Goal: Task Accomplishment & Management: Manage account settings

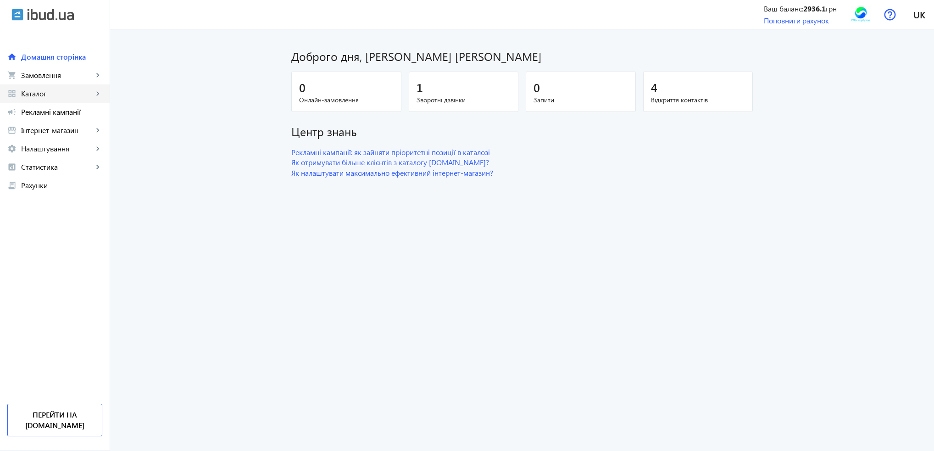
click at [38, 95] on span "Каталог" at bounding box center [57, 93] width 72 height 9
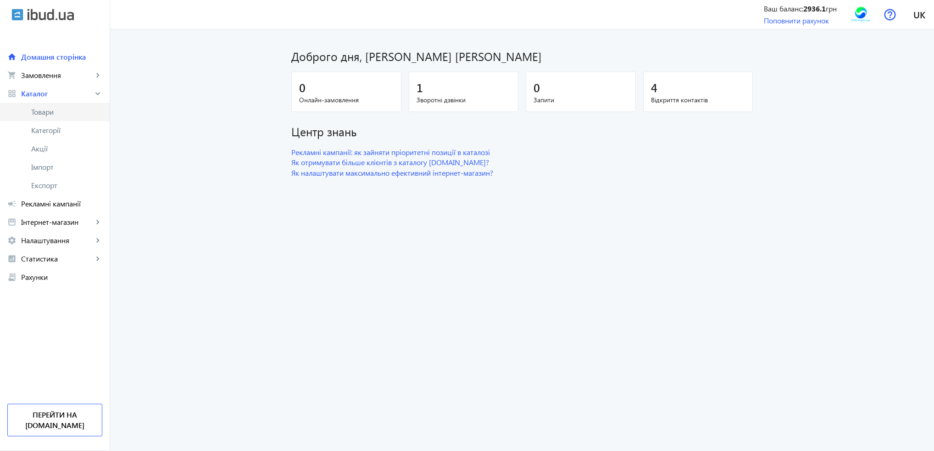
click at [41, 111] on span "Товари" at bounding box center [66, 111] width 71 height 9
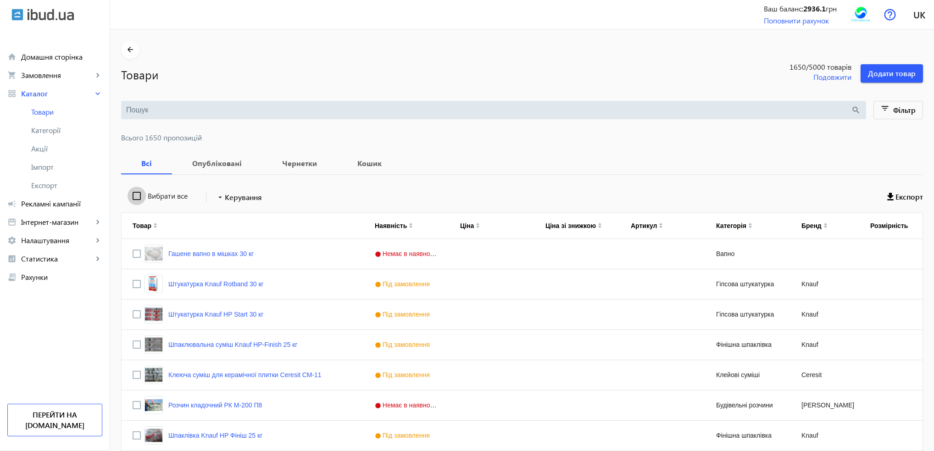
click at [128, 195] on input "Вибрати все" at bounding box center [137, 196] width 18 height 18
checkbox input "true"
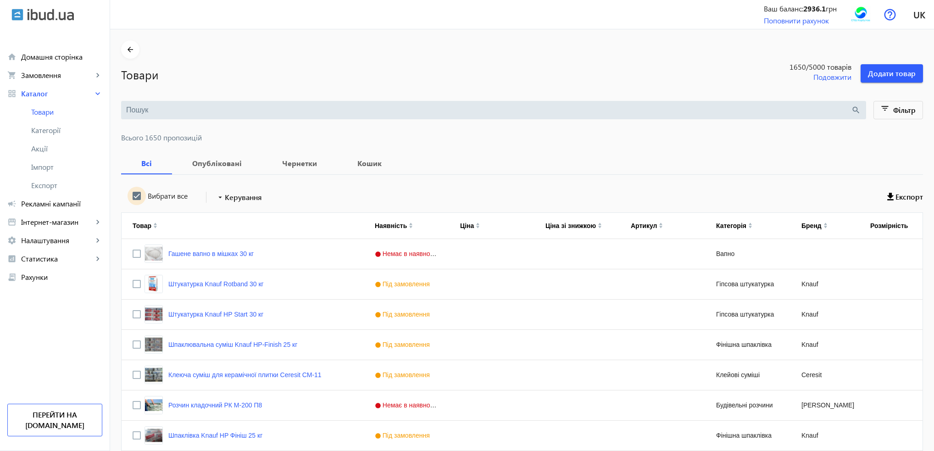
checkbox input "true"
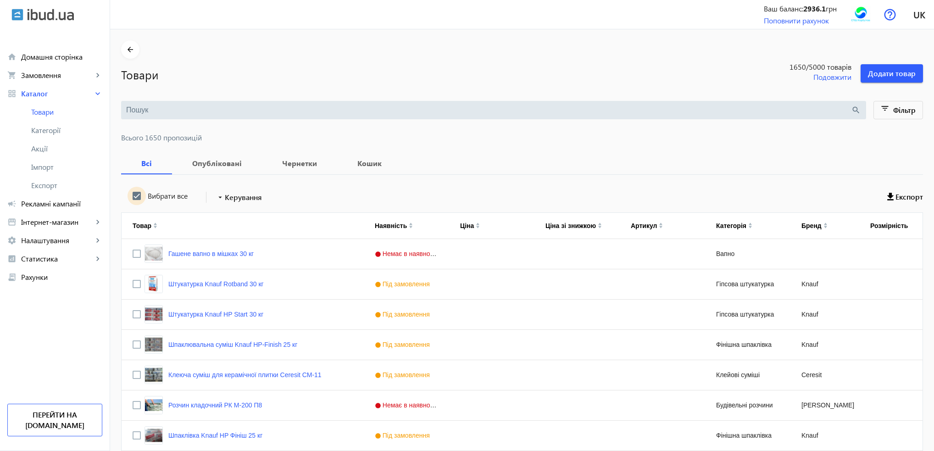
checkbox input "true"
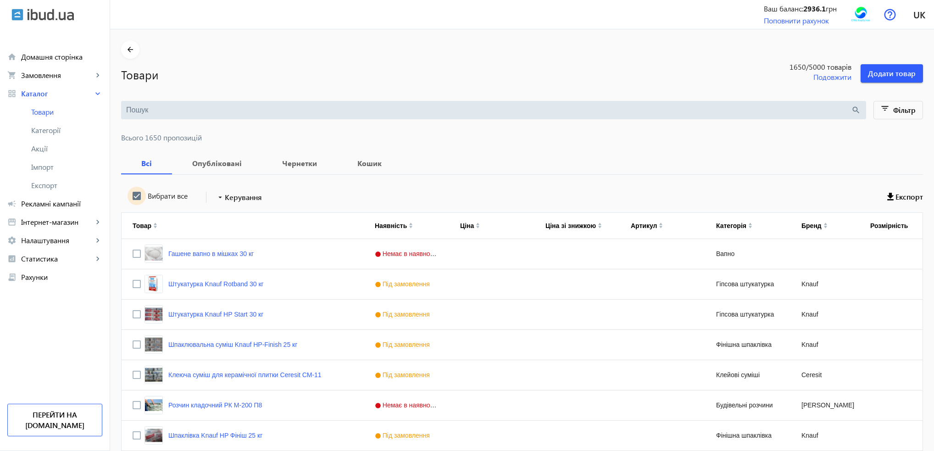
checkbox input "true"
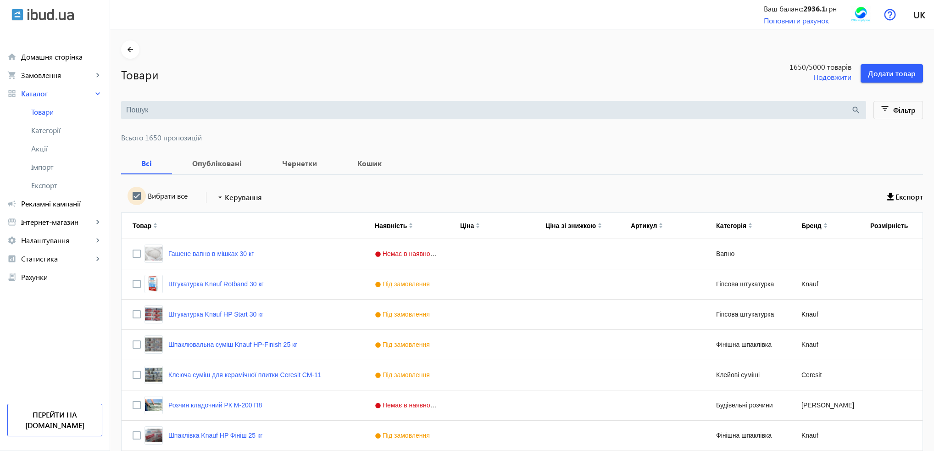
checkbox input "true"
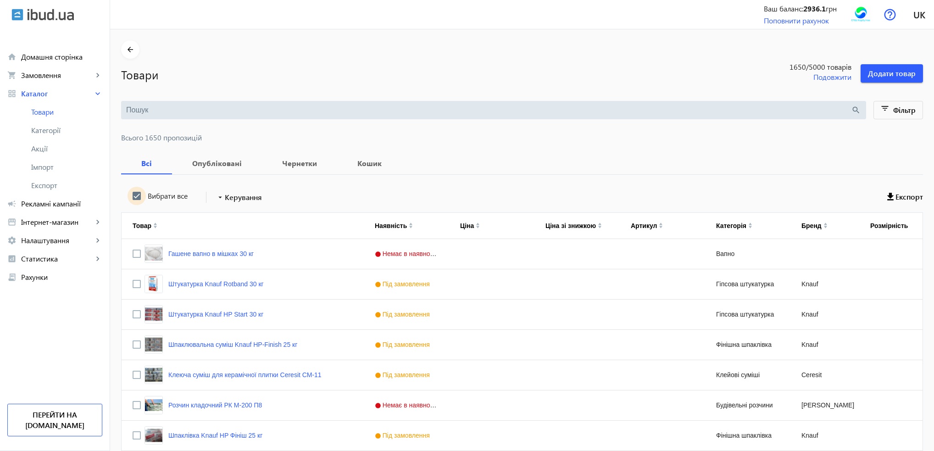
checkbox input "true"
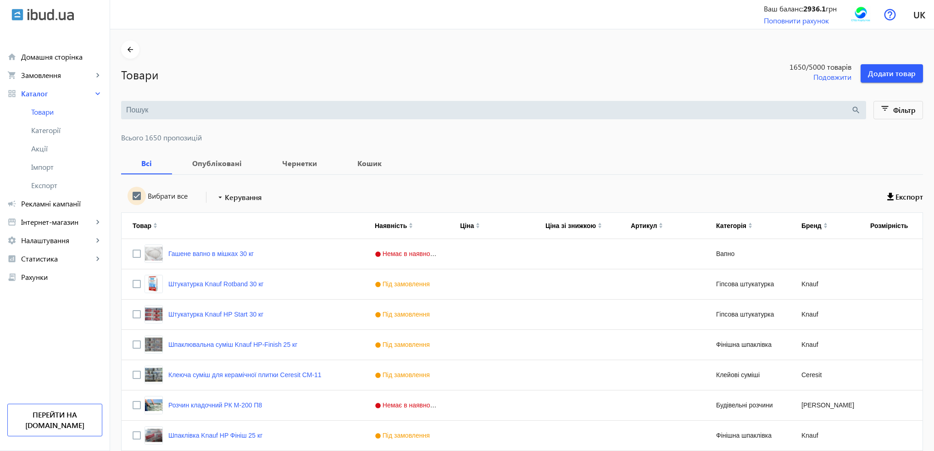
checkbox input "true"
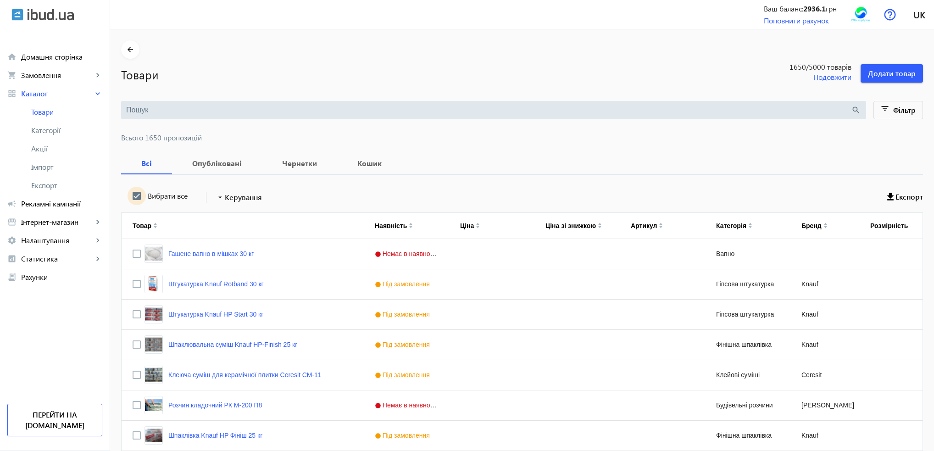
checkbox input "true"
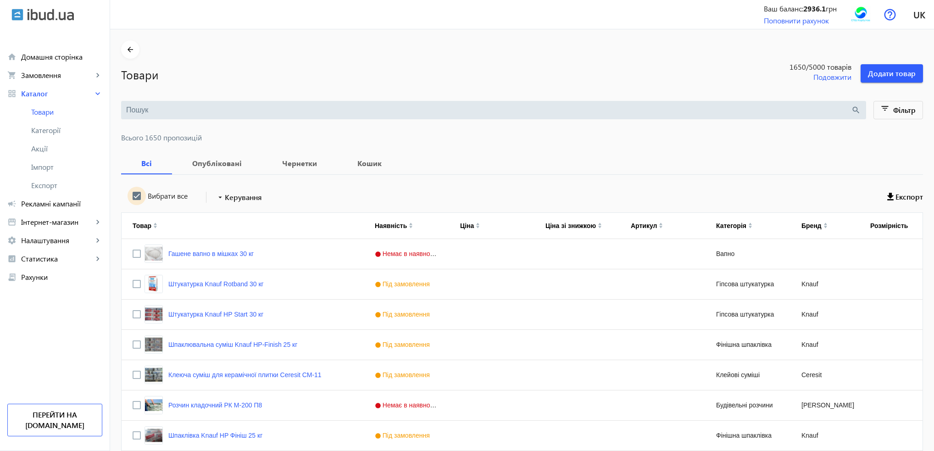
checkbox input "true"
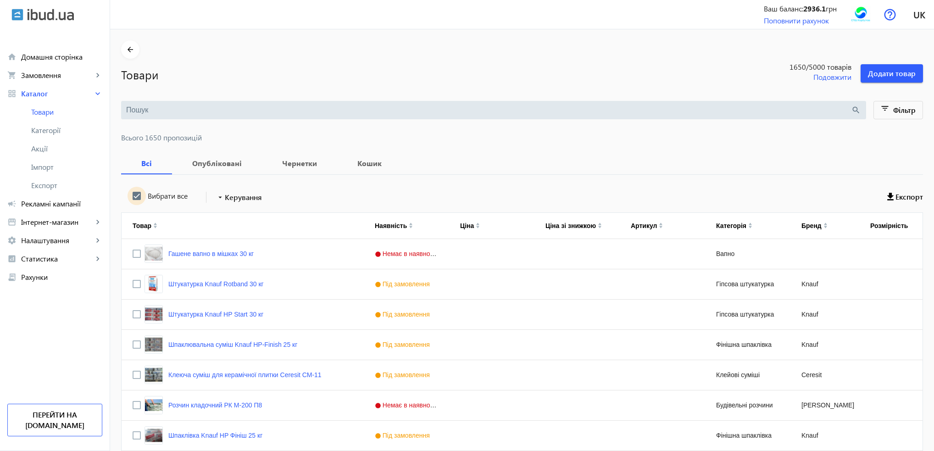
checkbox input "true"
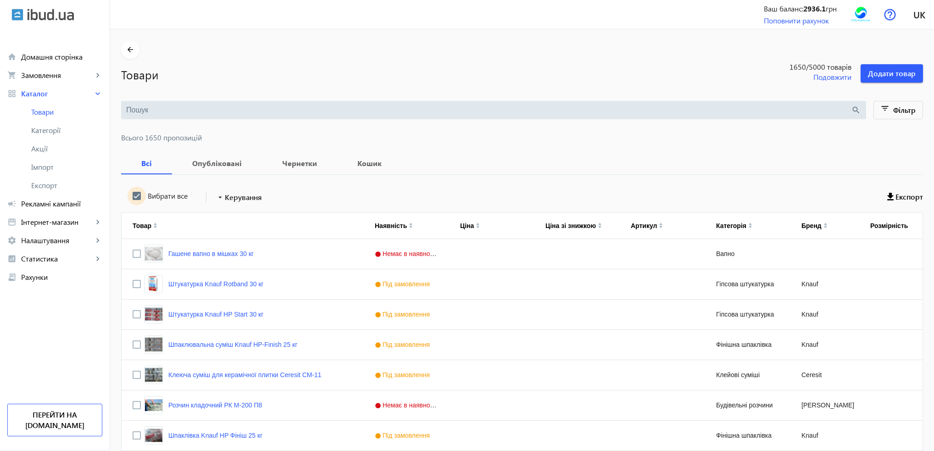
checkbox input "true"
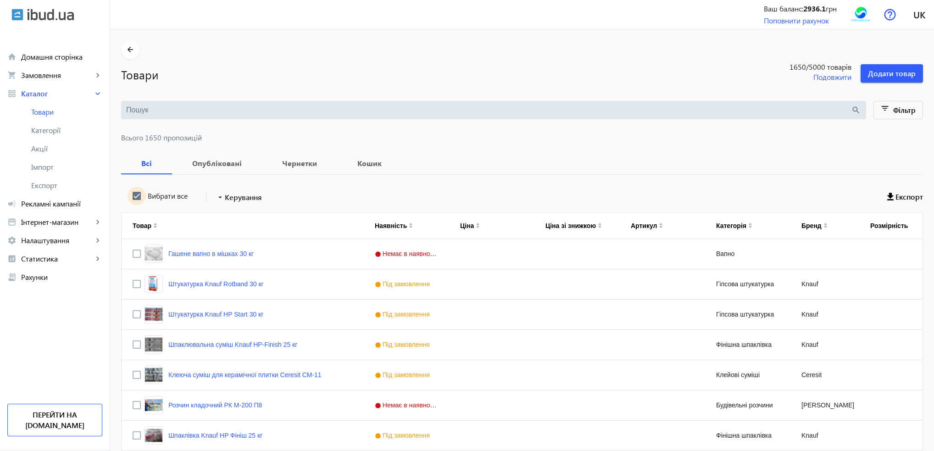
checkbox input "true"
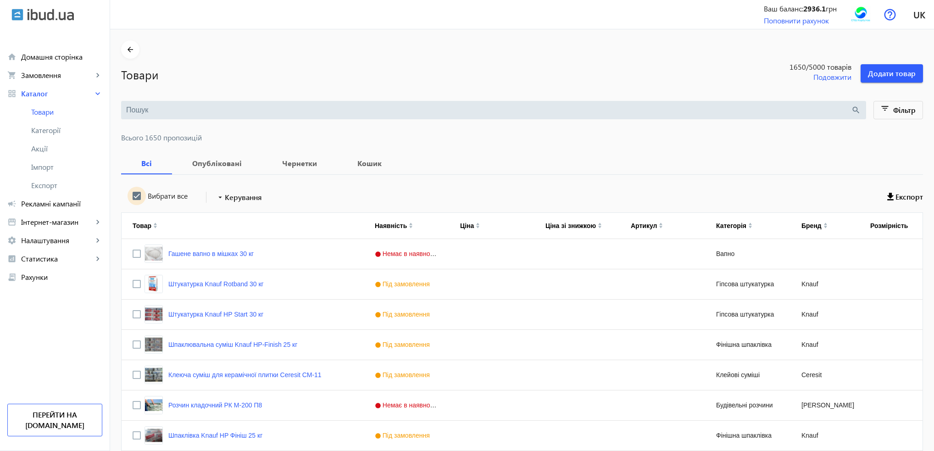
checkbox input "true"
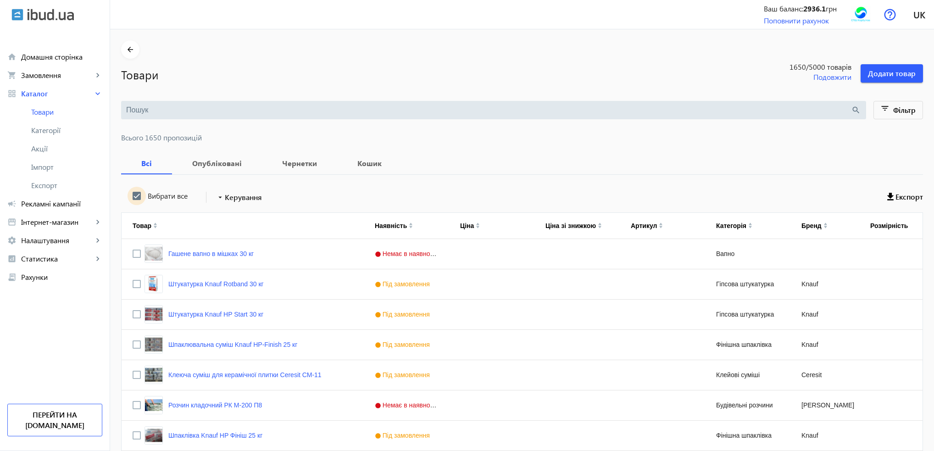
checkbox input "true"
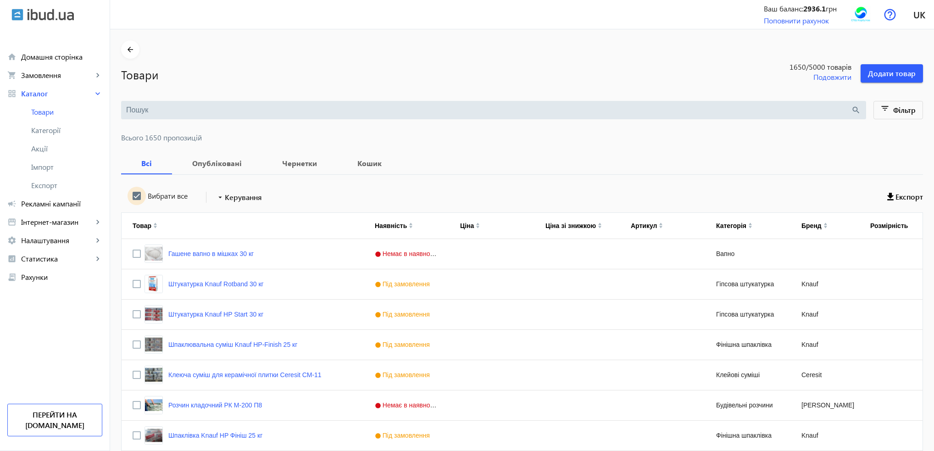
checkbox input "true"
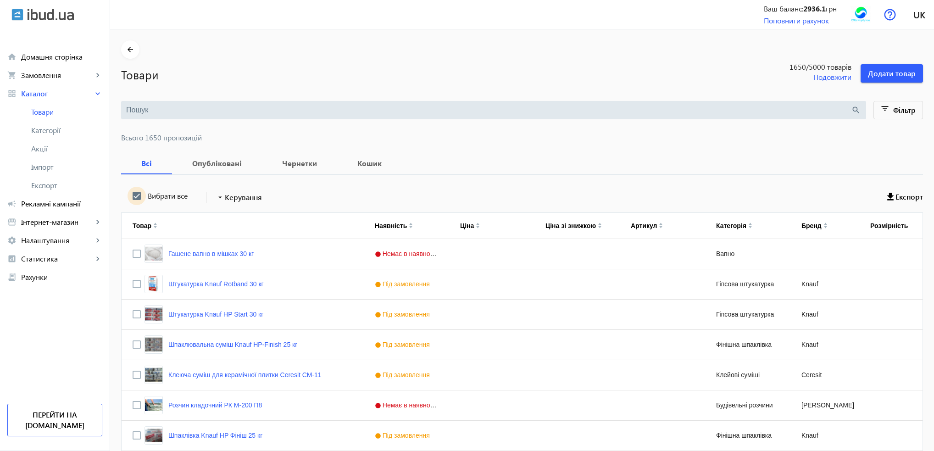
checkbox input "true"
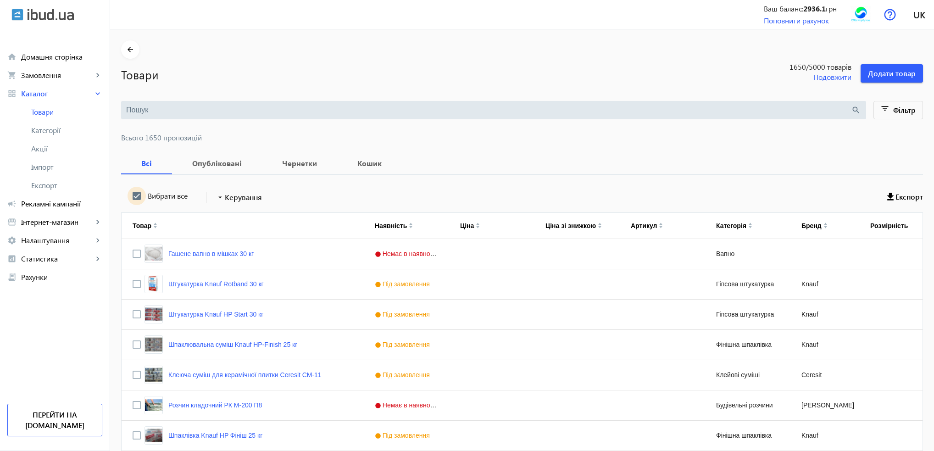
checkbox input "true"
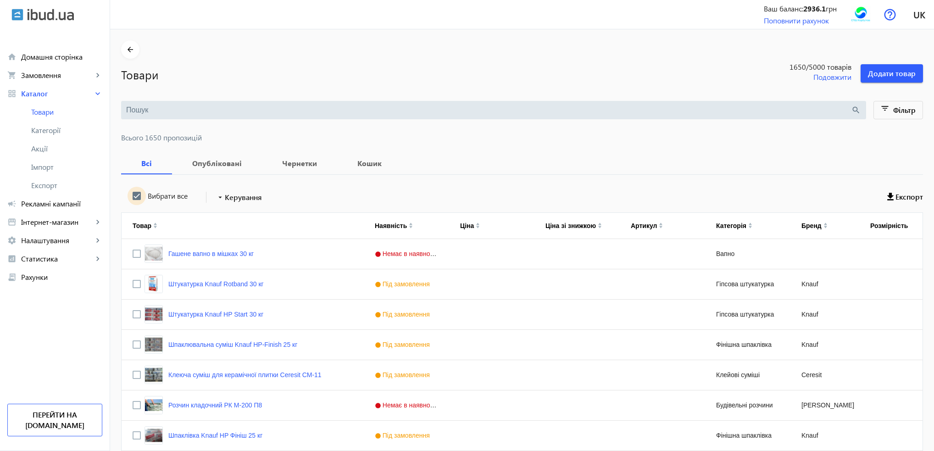
checkbox input "true"
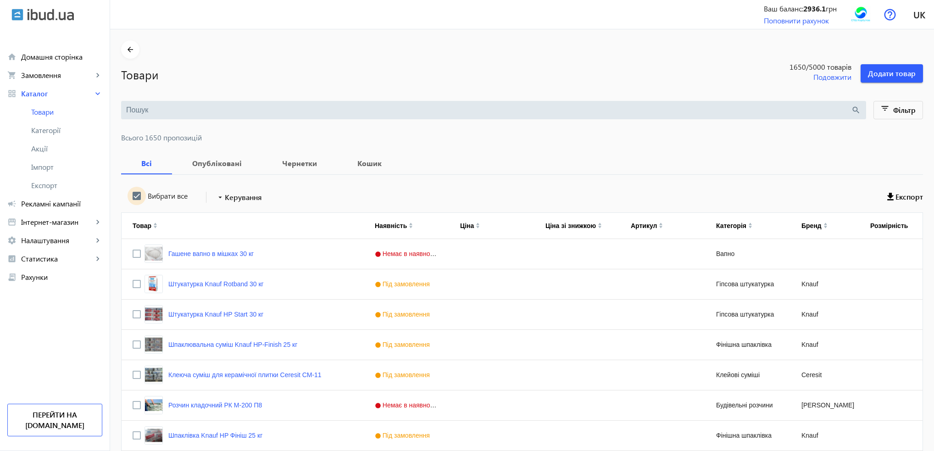
checkbox input "true"
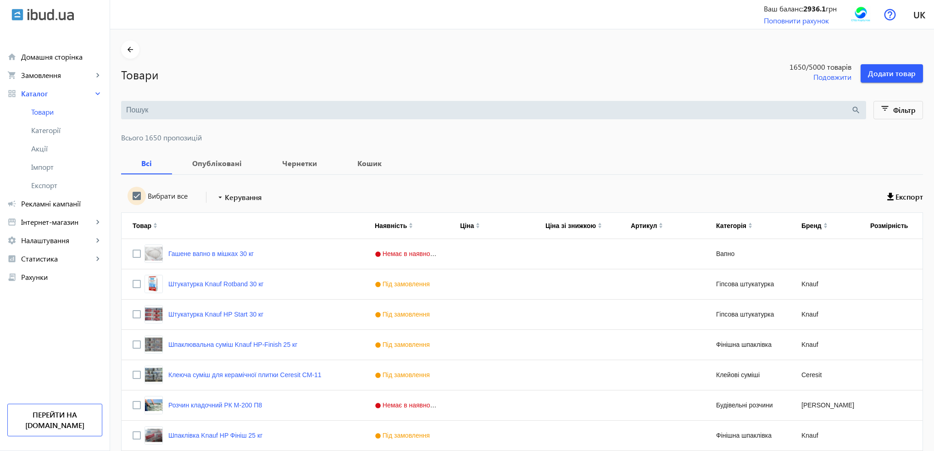
checkbox input "true"
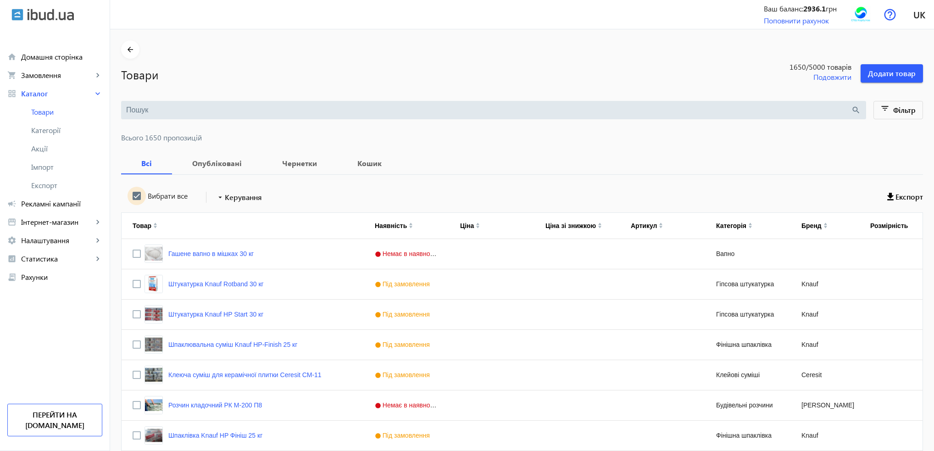
checkbox input "true"
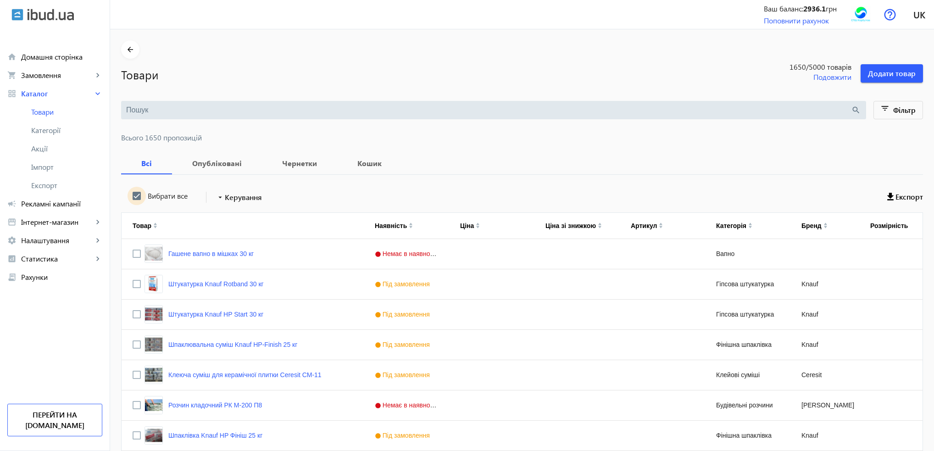
checkbox input "true"
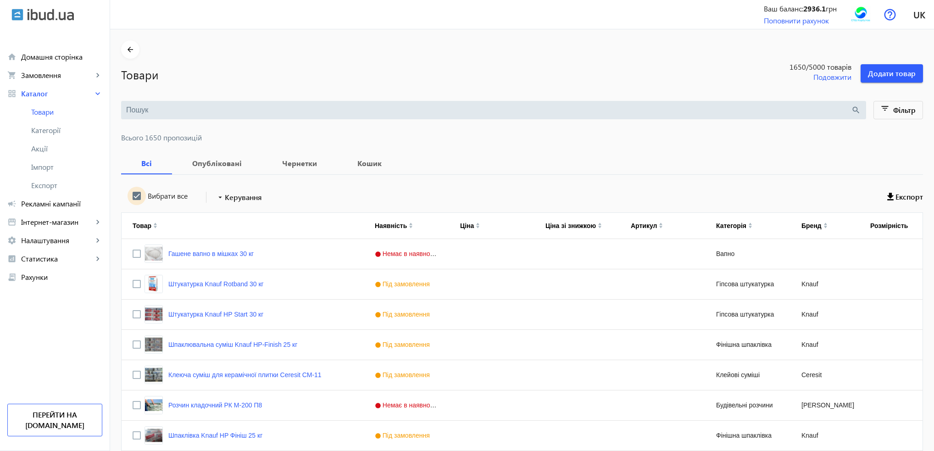
checkbox input "true"
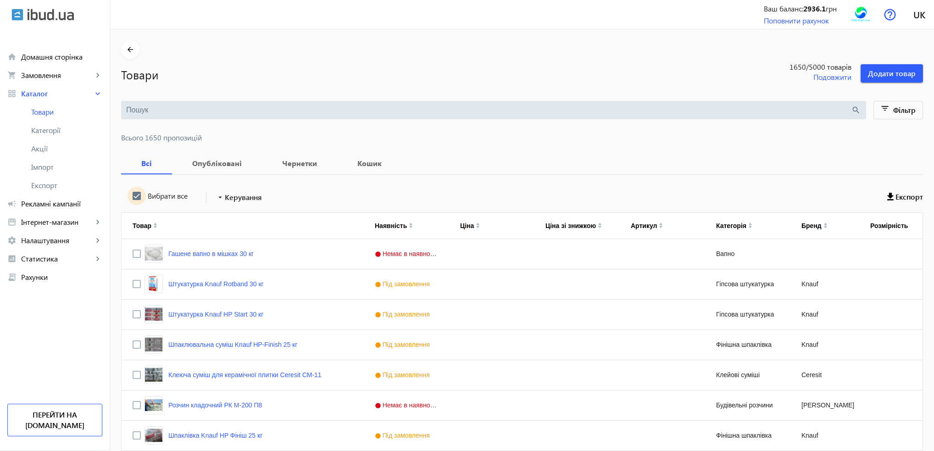
checkbox input "true"
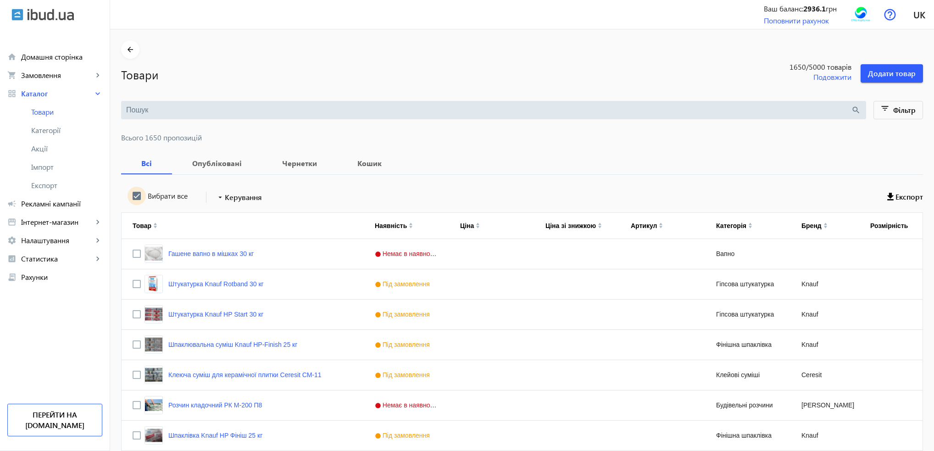
checkbox input "true"
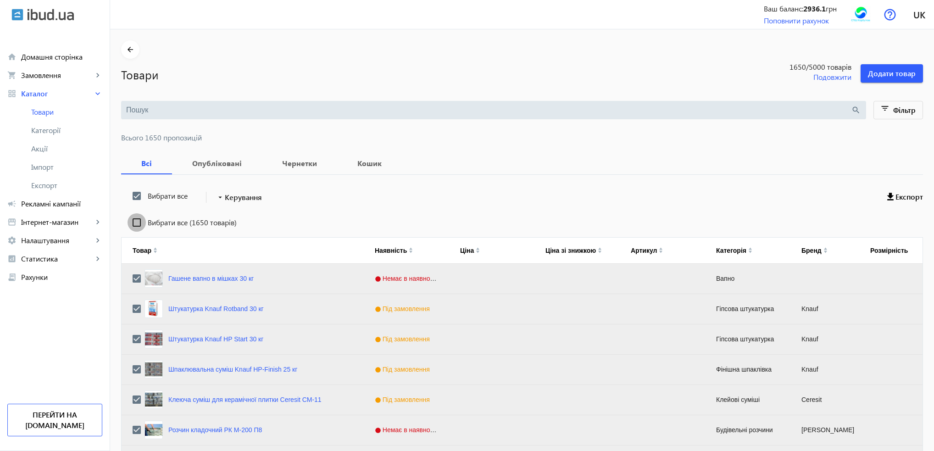
click at [131, 218] on input "Вибрати все (1650 товарів)" at bounding box center [137, 222] width 18 height 18
checkbox input "true"
click at [257, 200] on span "Керування" at bounding box center [243, 197] width 37 height 11
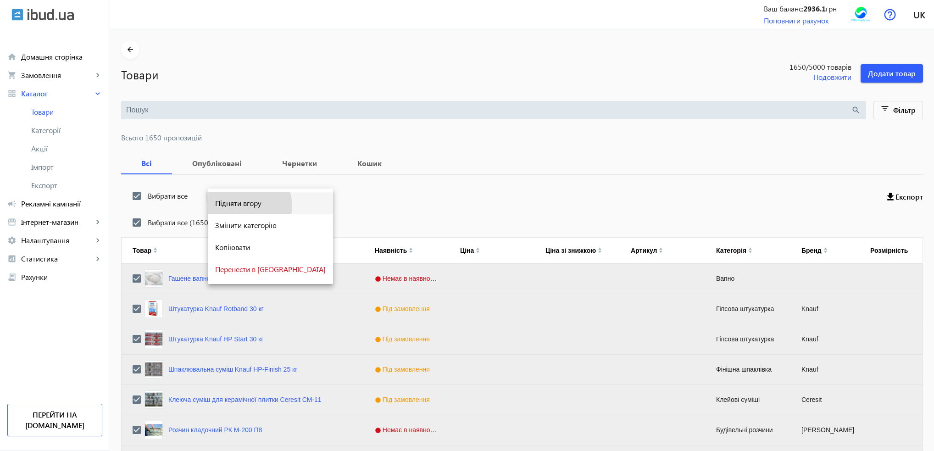
click at [249, 206] on span "Підняти вгору" at bounding box center [270, 203] width 111 height 7
